Goal: Task Accomplishment & Management: Manage account settings

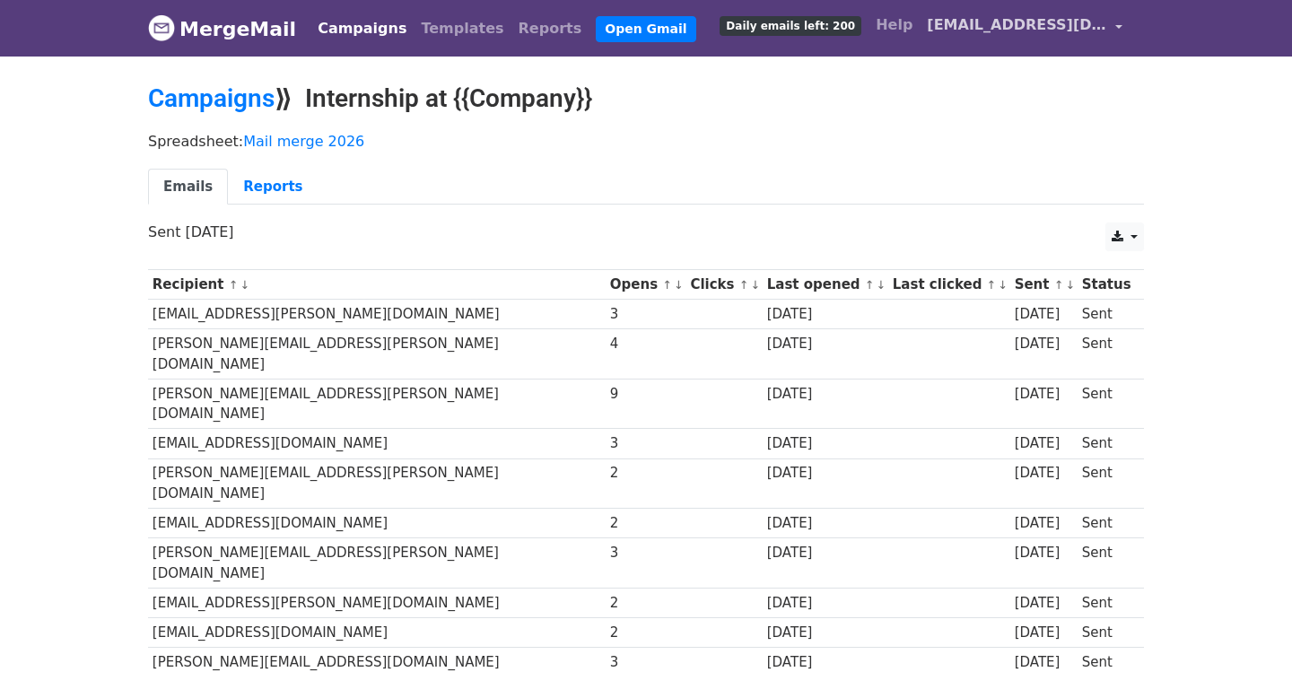
click at [1057, 22] on span "[EMAIL_ADDRESS][DOMAIN_NAME]" at bounding box center [1016, 25] width 179 height 22
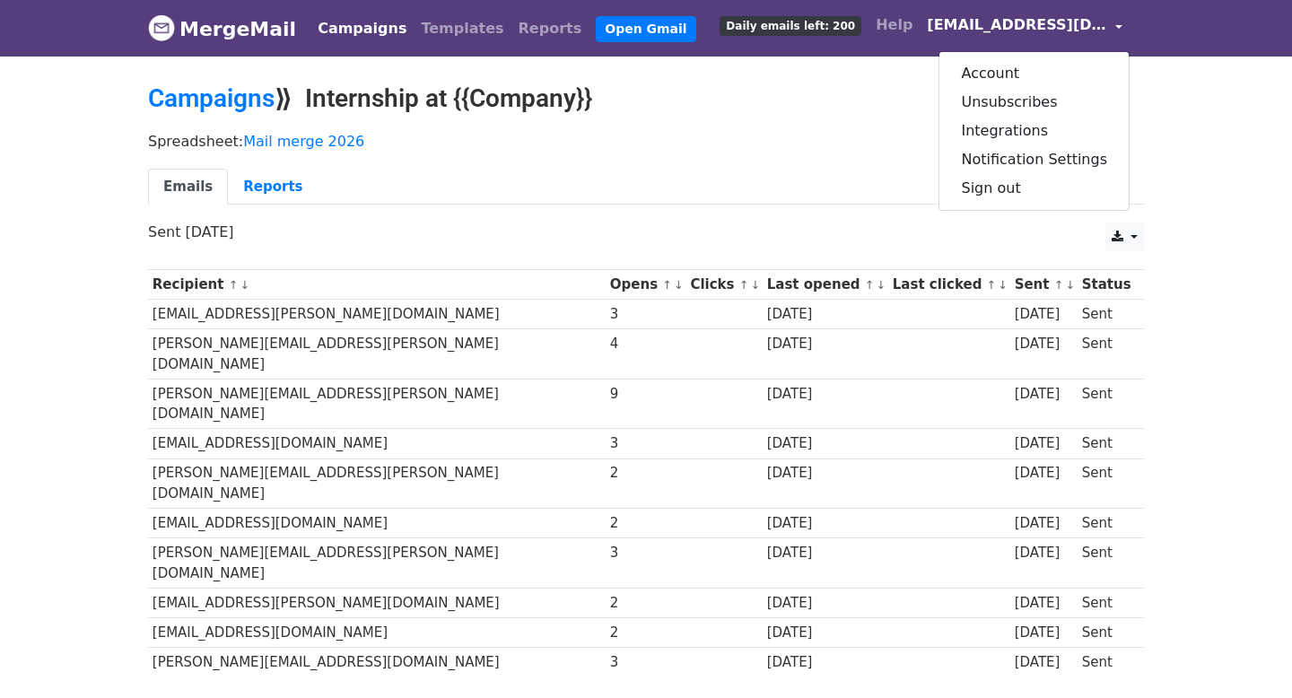
click at [858, 137] on p "Spreadsheet: Mail merge 2026" at bounding box center [646, 141] width 996 height 19
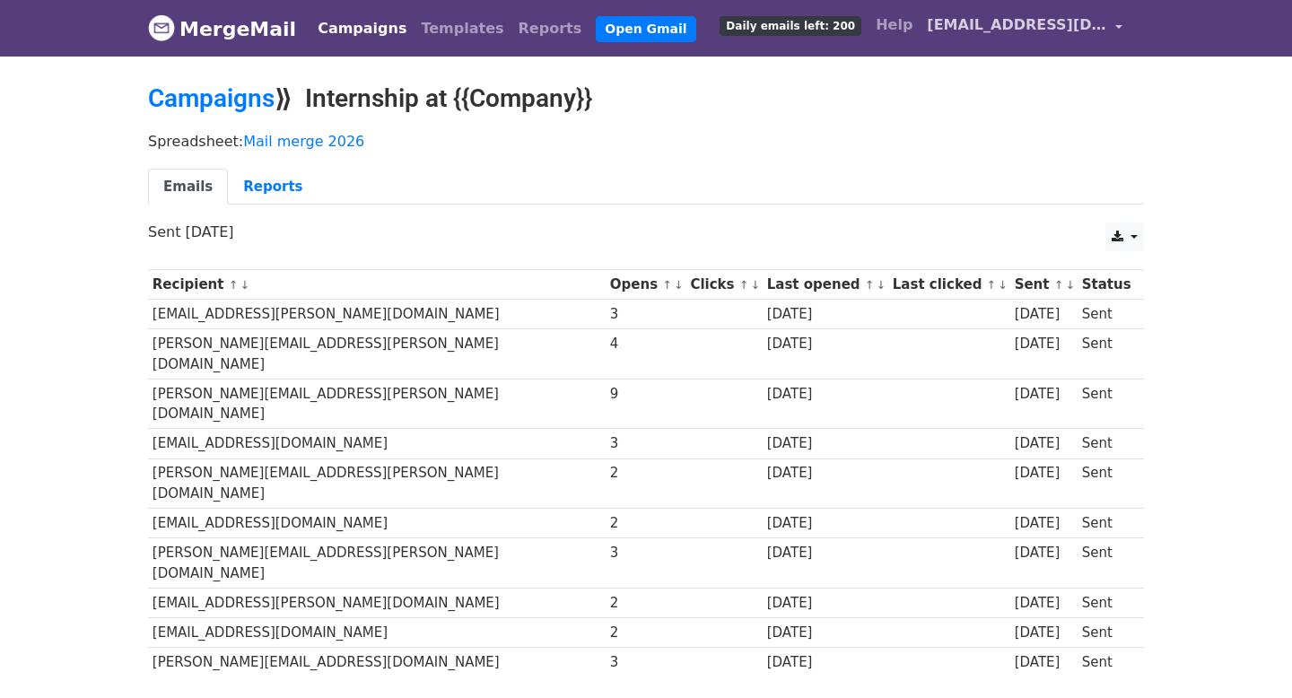
click at [1037, 19] on span "[EMAIL_ADDRESS][DOMAIN_NAME]" at bounding box center [1016, 25] width 179 height 22
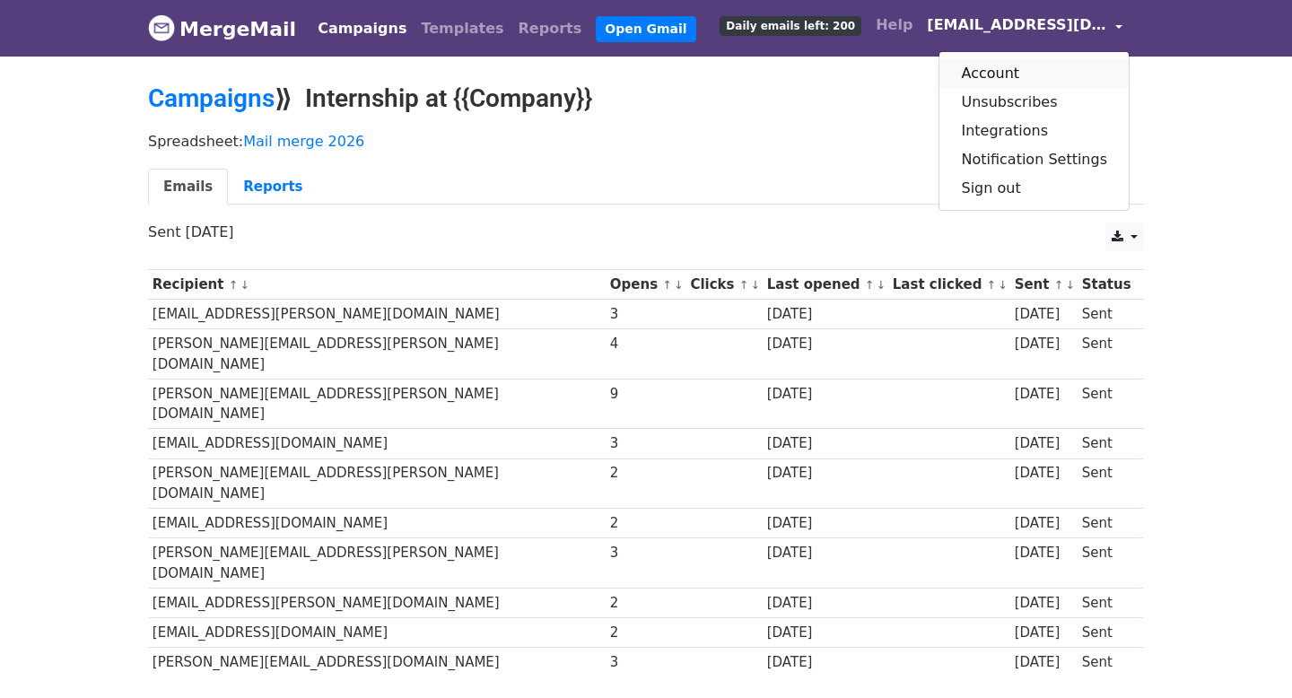
click at [1025, 83] on link "Account" at bounding box center [1034, 73] width 189 height 29
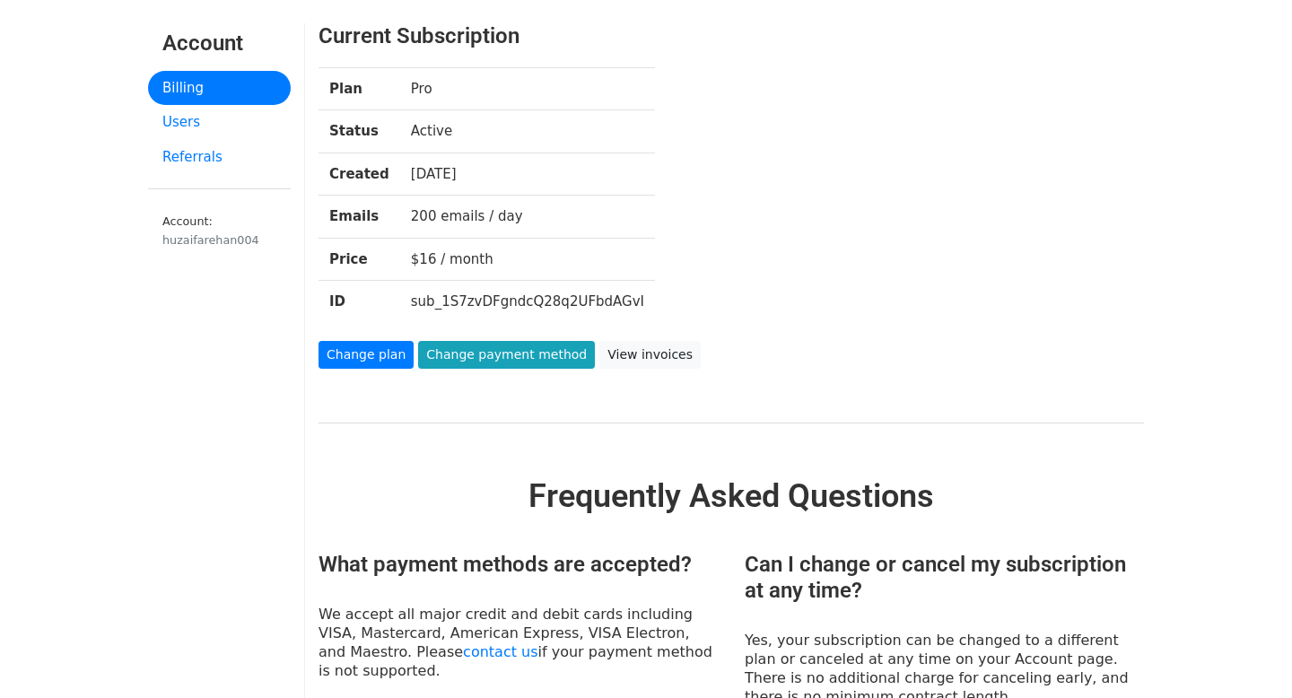
scroll to position [61, 0]
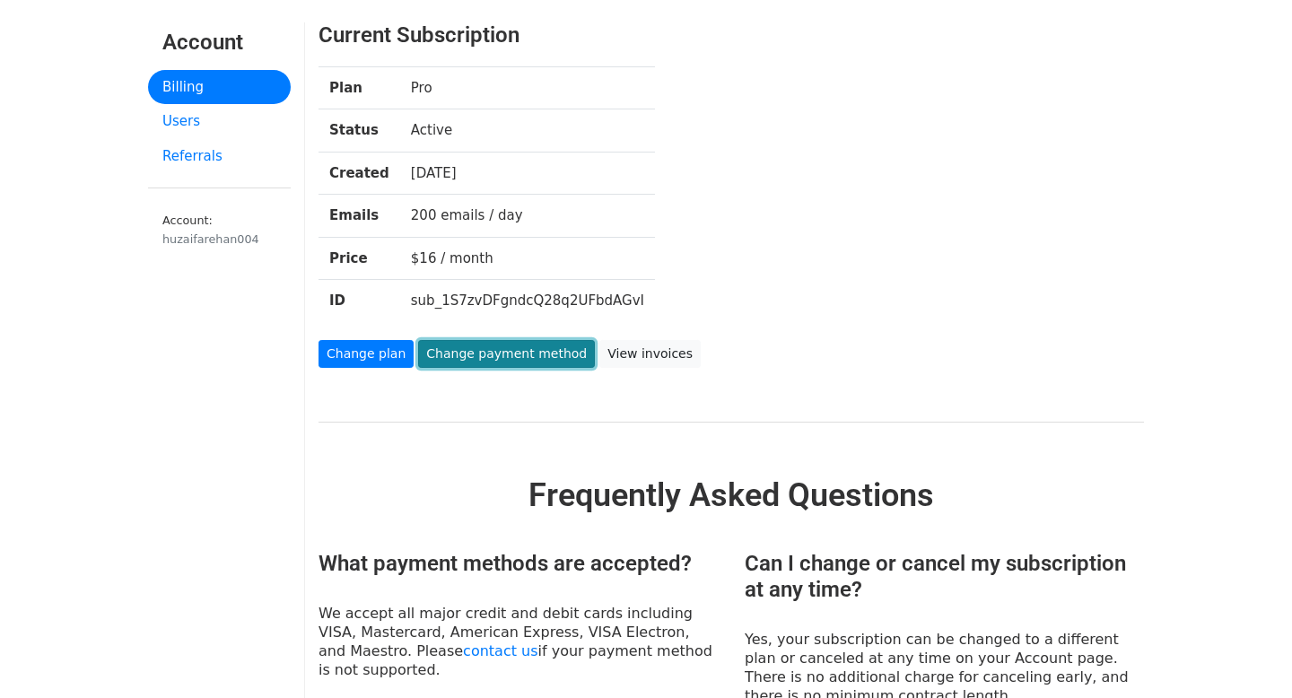
click at [491, 354] on link "Change payment method" at bounding box center [506, 354] width 177 height 28
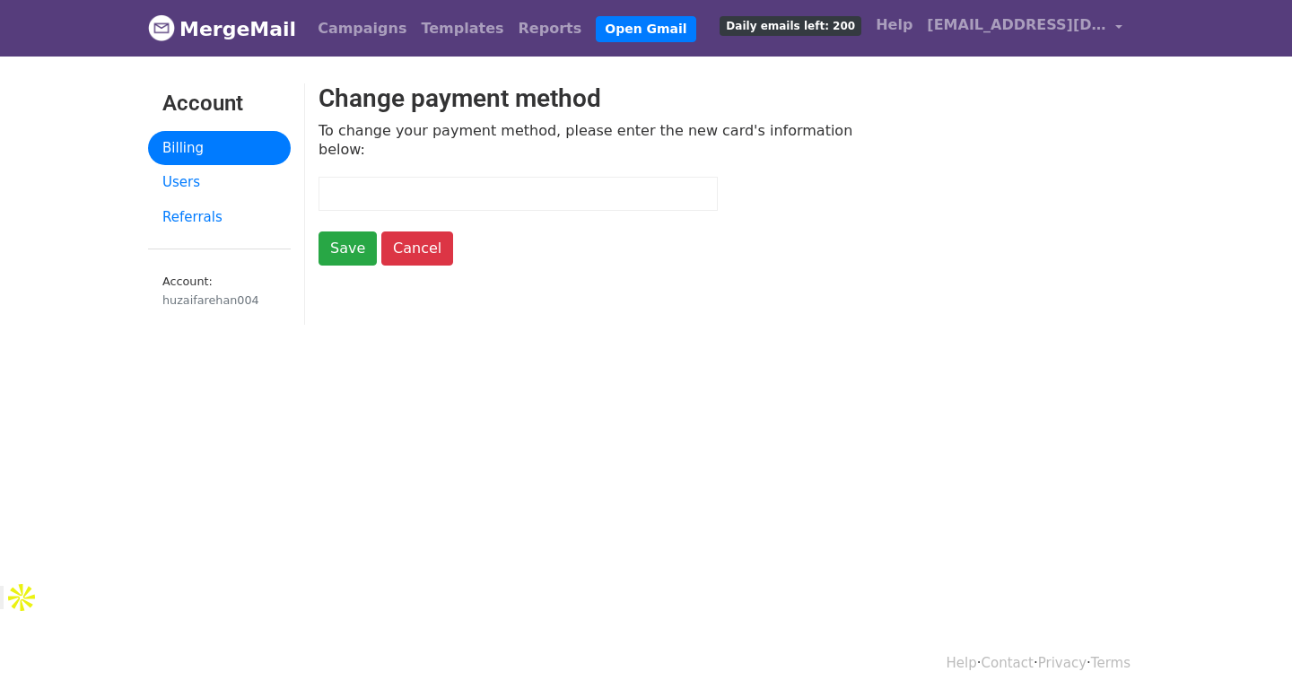
click at [206, 141] on link "Billing" at bounding box center [219, 148] width 143 height 35
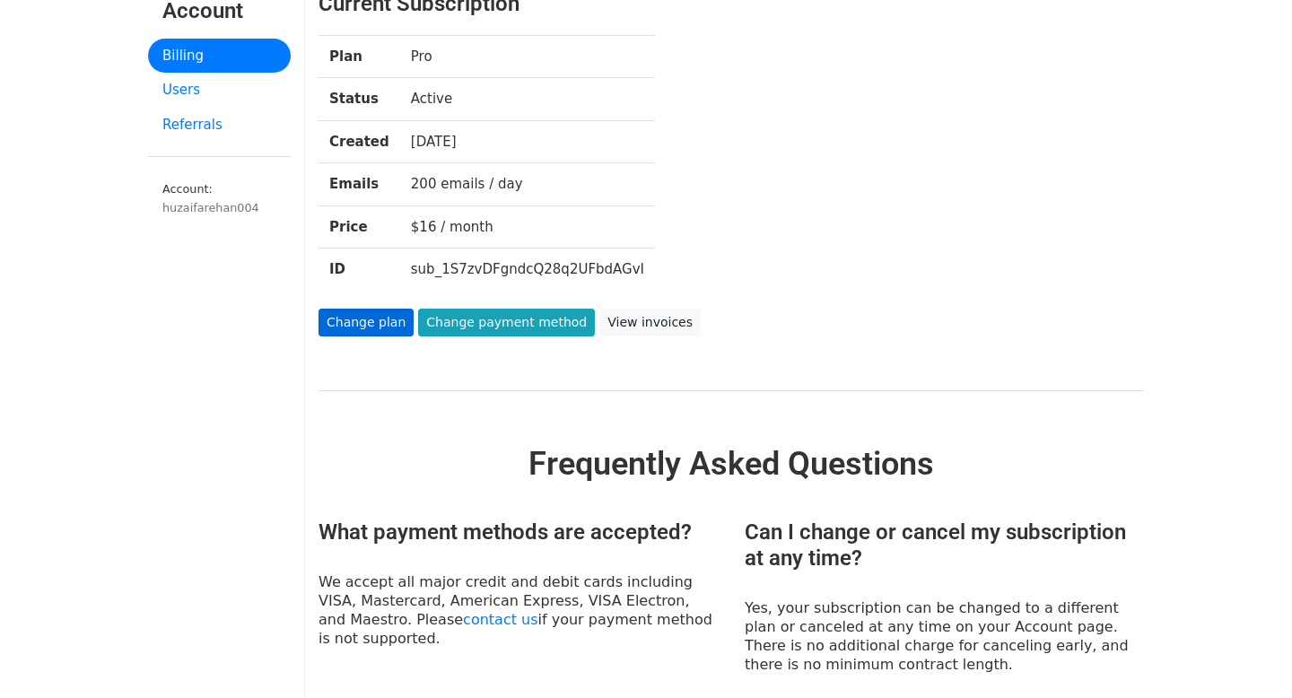
scroll to position [158, 0]
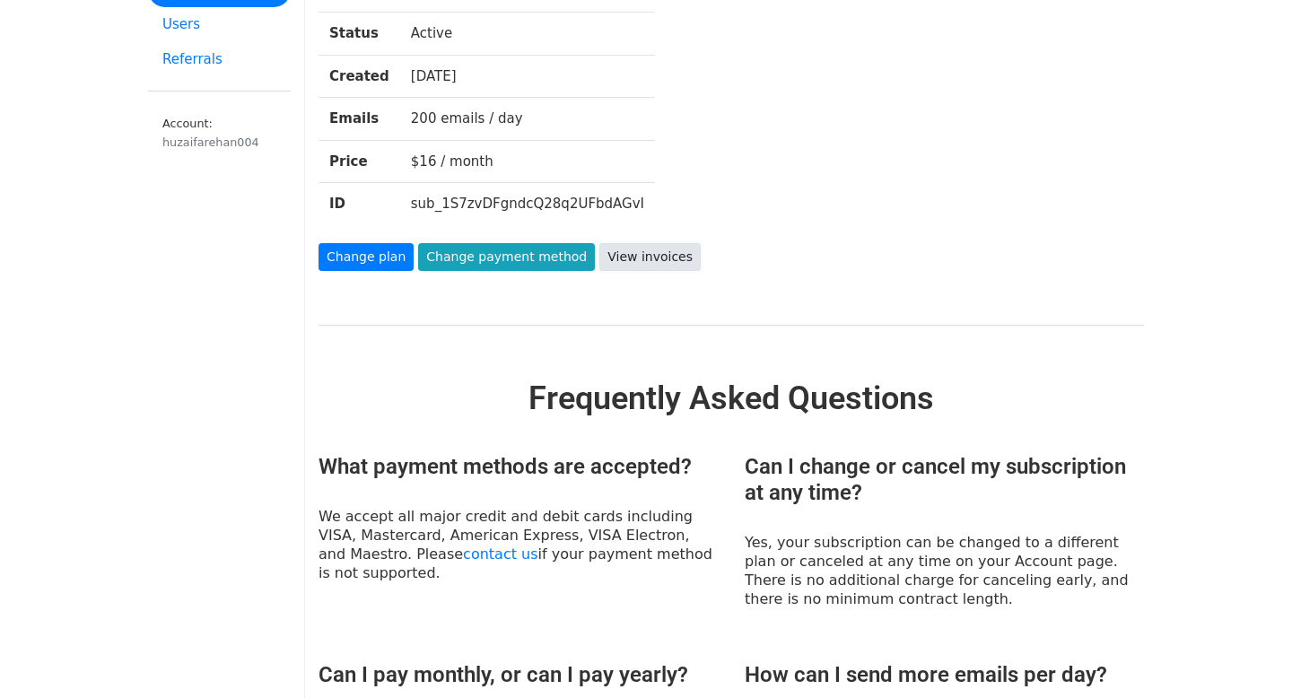
click at [647, 259] on link "View invoices" at bounding box center [649, 257] width 101 height 28
click at [375, 261] on link "Change plan" at bounding box center [366, 257] width 95 height 28
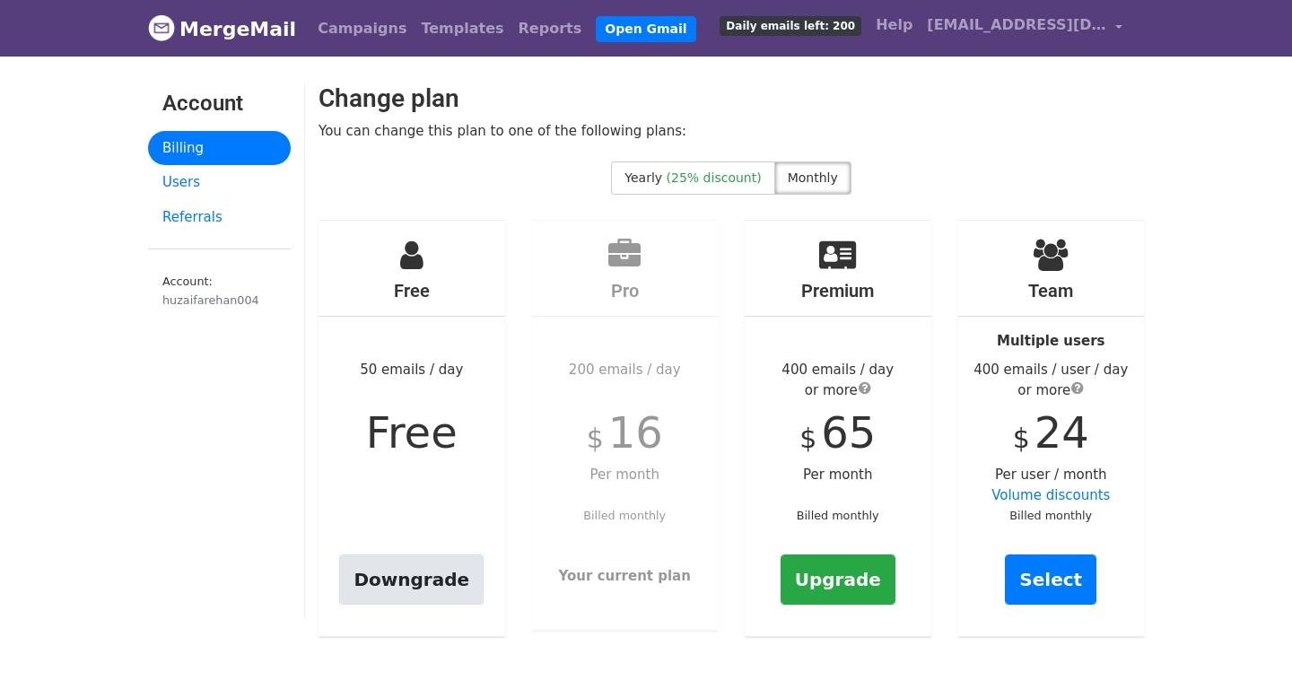
click at [411, 594] on link "Downgrade" at bounding box center [411, 580] width 144 height 50
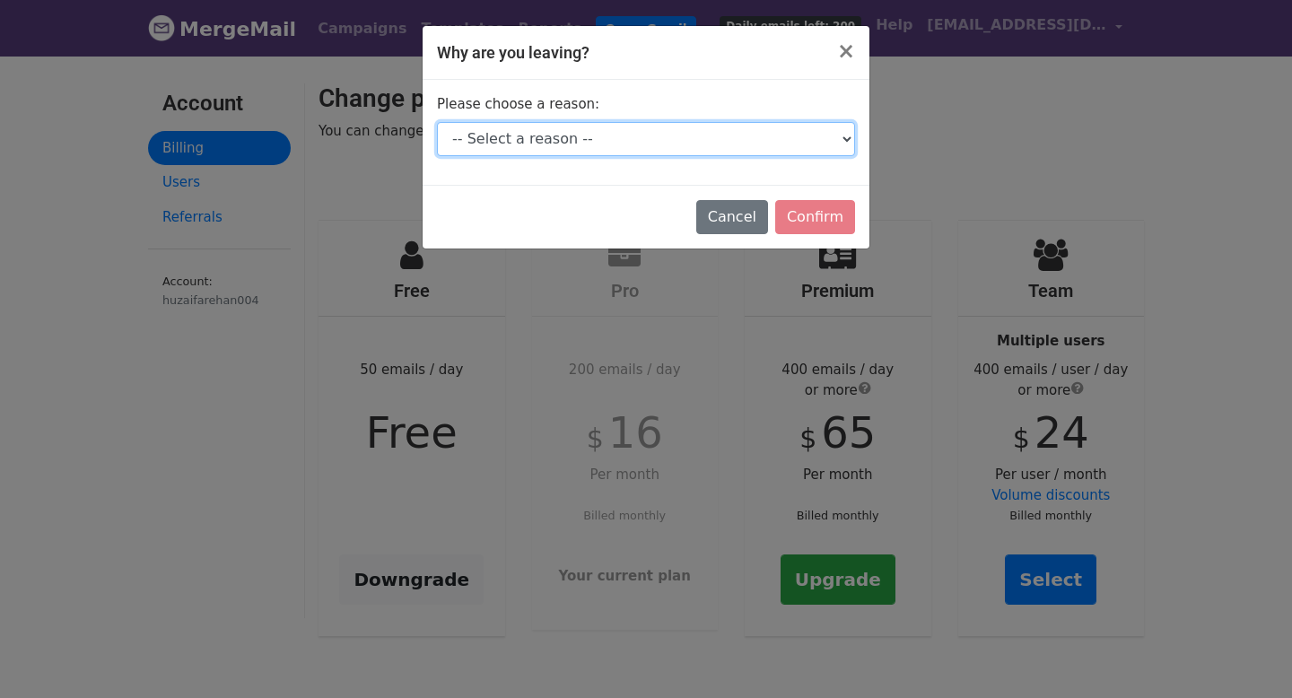
click at [771, 149] on select "-- Select a reason -- I don't send enough emails It's too expensive I had a tec…" at bounding box center [646, 139] width 418 height 34
select select "I'm switching tools"
click at [437, 122] on select "-- Select a reason -- I don't send enough emails It's too expensive I had a tec…" at bounding box center [646, 139] width 418 height 34
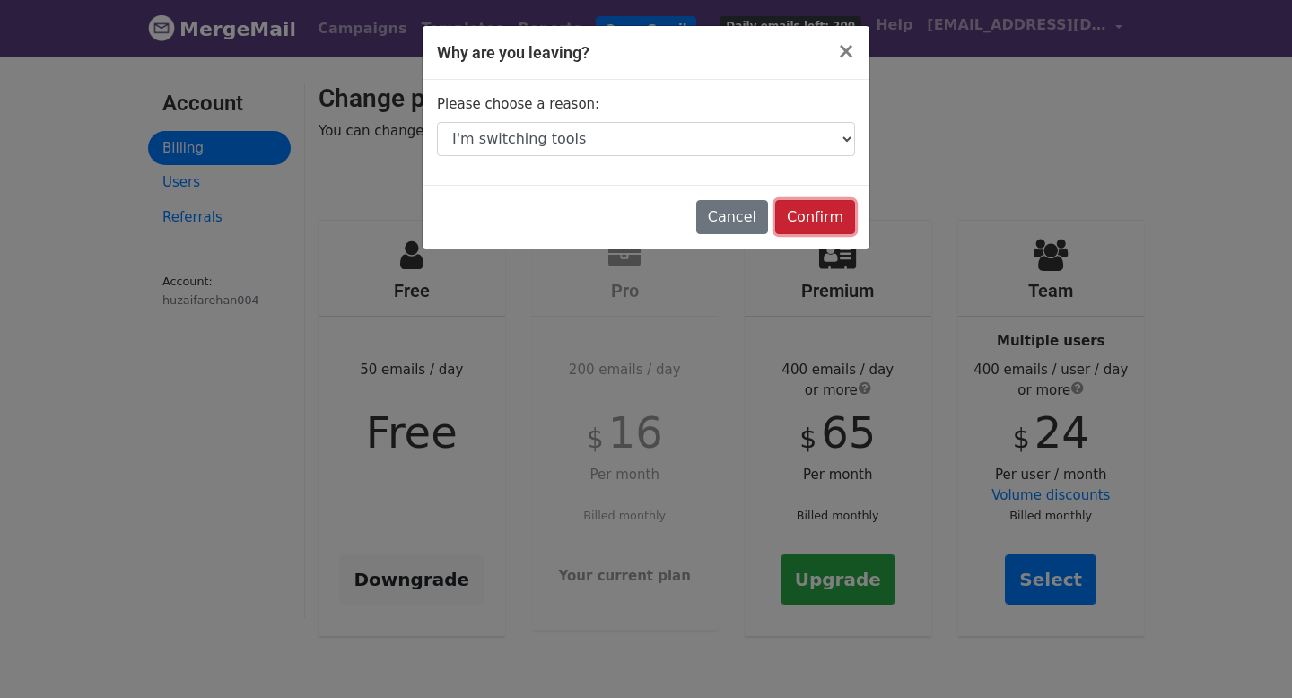
click at [828, 209] on input "Confirm" at bounding box center [815, 217] width 80 height 34
